Goal: Check status

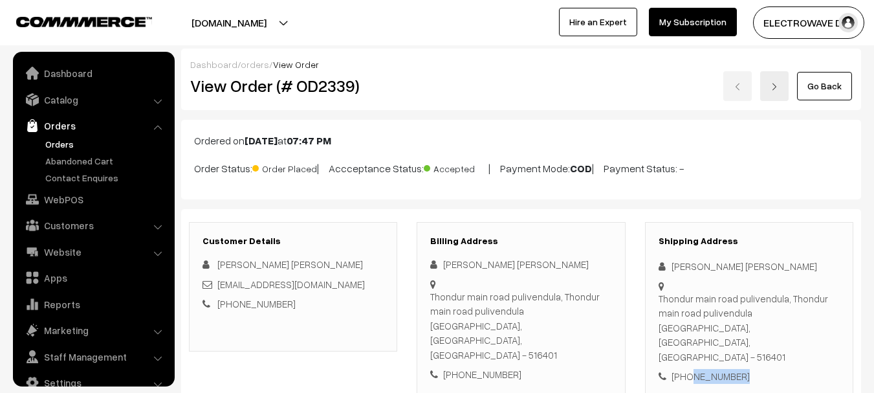
scroll to position [21, 0]
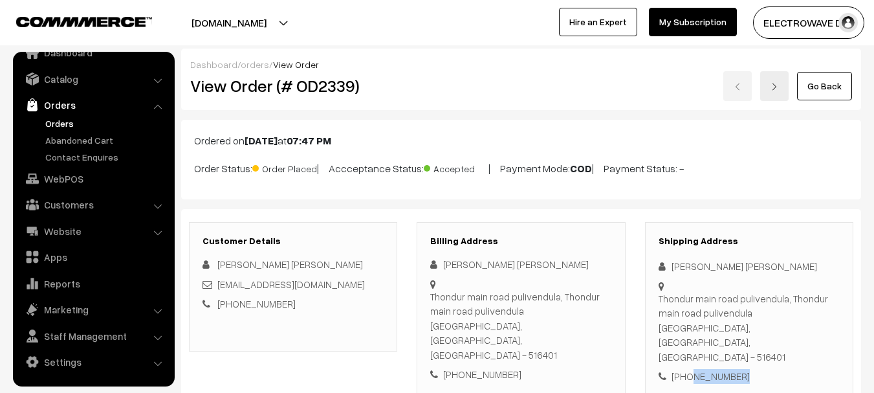
click at [68, 123] on link "Orders" at bounding box center [106, 123] width 128 height 14
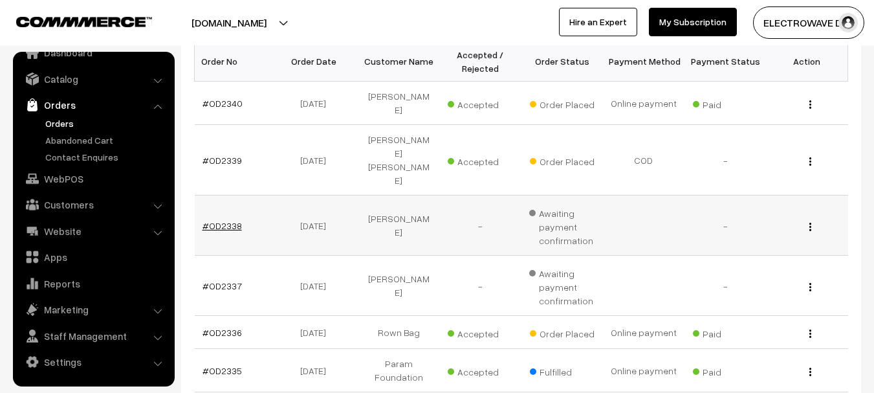
scroll to position [194, 0]
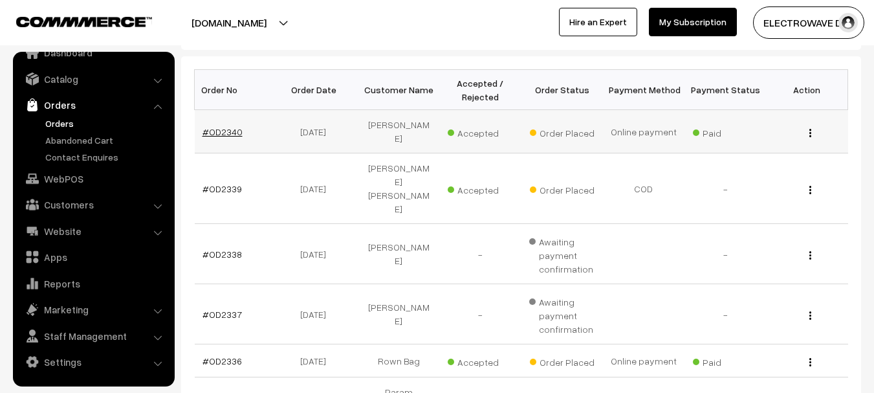
click at [227, 126] on link "#OD2340" at bounding box center [222, 131] width 40 height 11
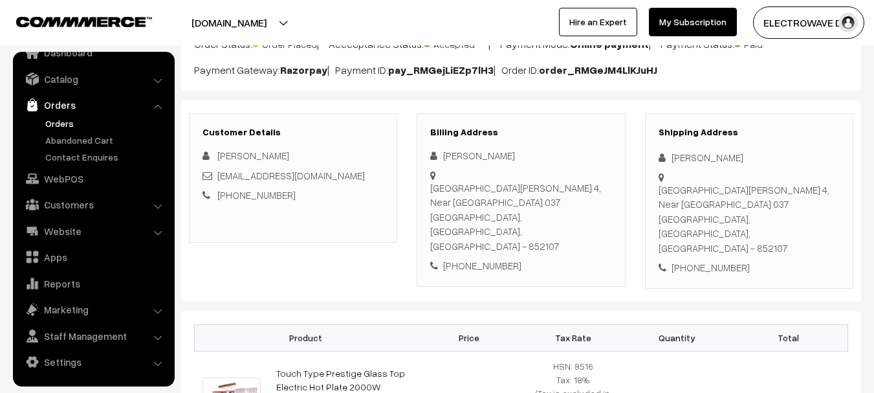
scroll to position [129, 0]
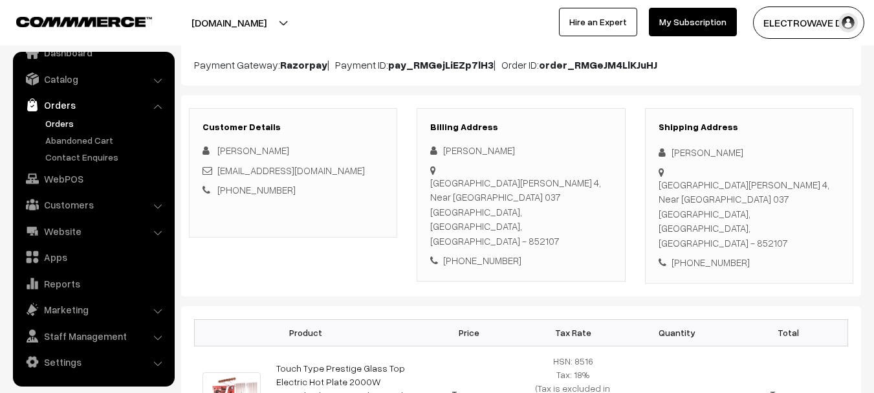
click at [782, 211] on div "Dhabauli South ward 4, Near krishna Bangla house 037 Madhepura, Bihar, India - …" at bounding box center [748, 213] width 181 height 73
